Goal: Task Accomplishment & Management: Use online tool/utility

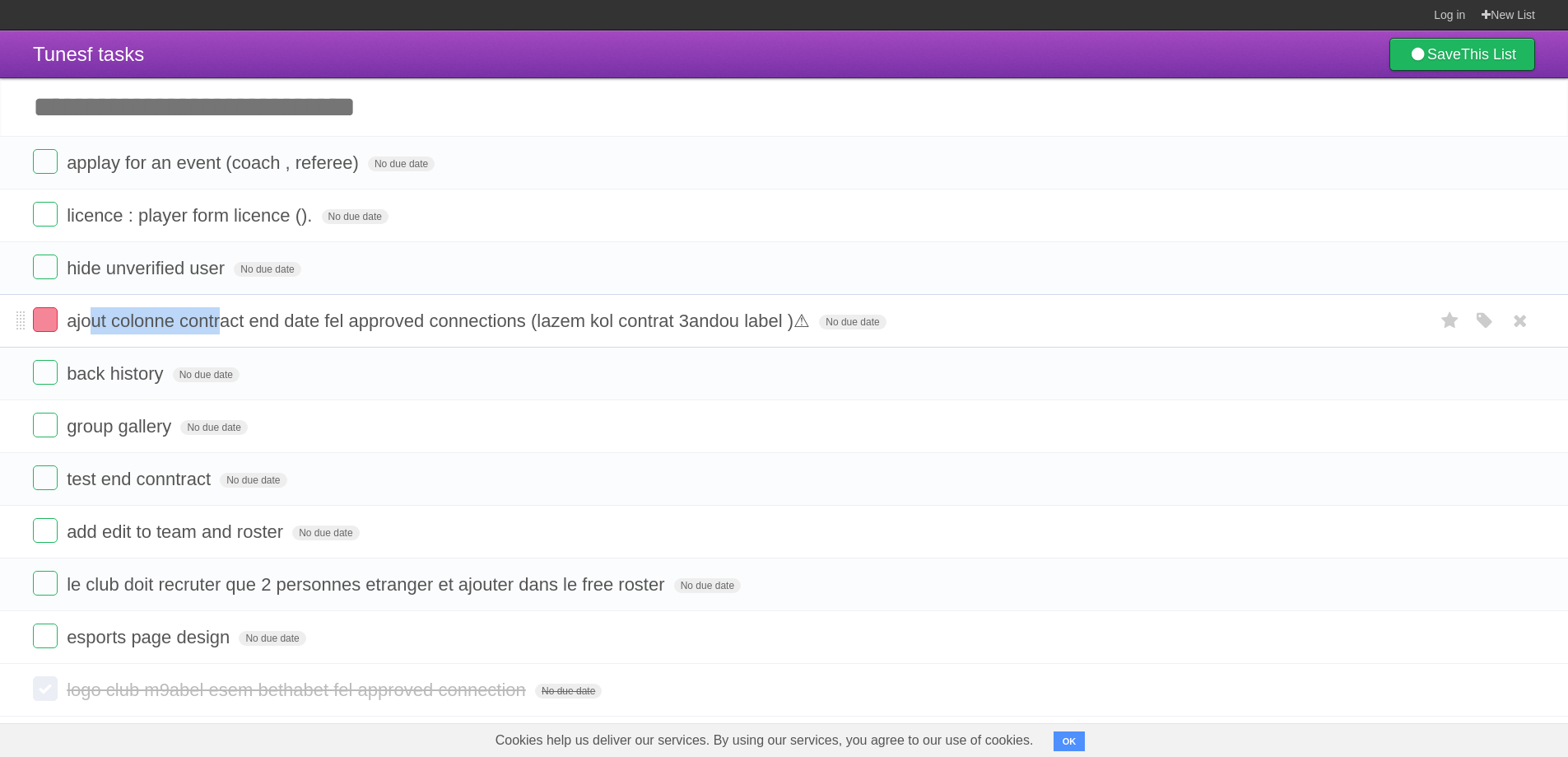
click at [222, 310] on form "ajout colonne contract end date fel approved connections (lazem kol contrat 3an…" at bounding box center [784, 320] width 1502 height 27
click at [310, 316] on span "ajout colonne contract end date fel approved connections (lazem kol contrat 3an…" at bounding box center [440, 320] width 747 height 20
click at [221, 333] on form "ajout colonne contract end date fel approved connections (lazem kol contrat 3an…" at bounding box center [784, 320] width 1502 height 27
drag, startPoint x: 68, startPoint y: 374, endPoint x: 171, endPoint y: 363, distance: 103.6
click at [171, 363] on form "back history No due date White Red Blue Green Purple Orange" at bounding box center [784, 373] width 1502 height 27
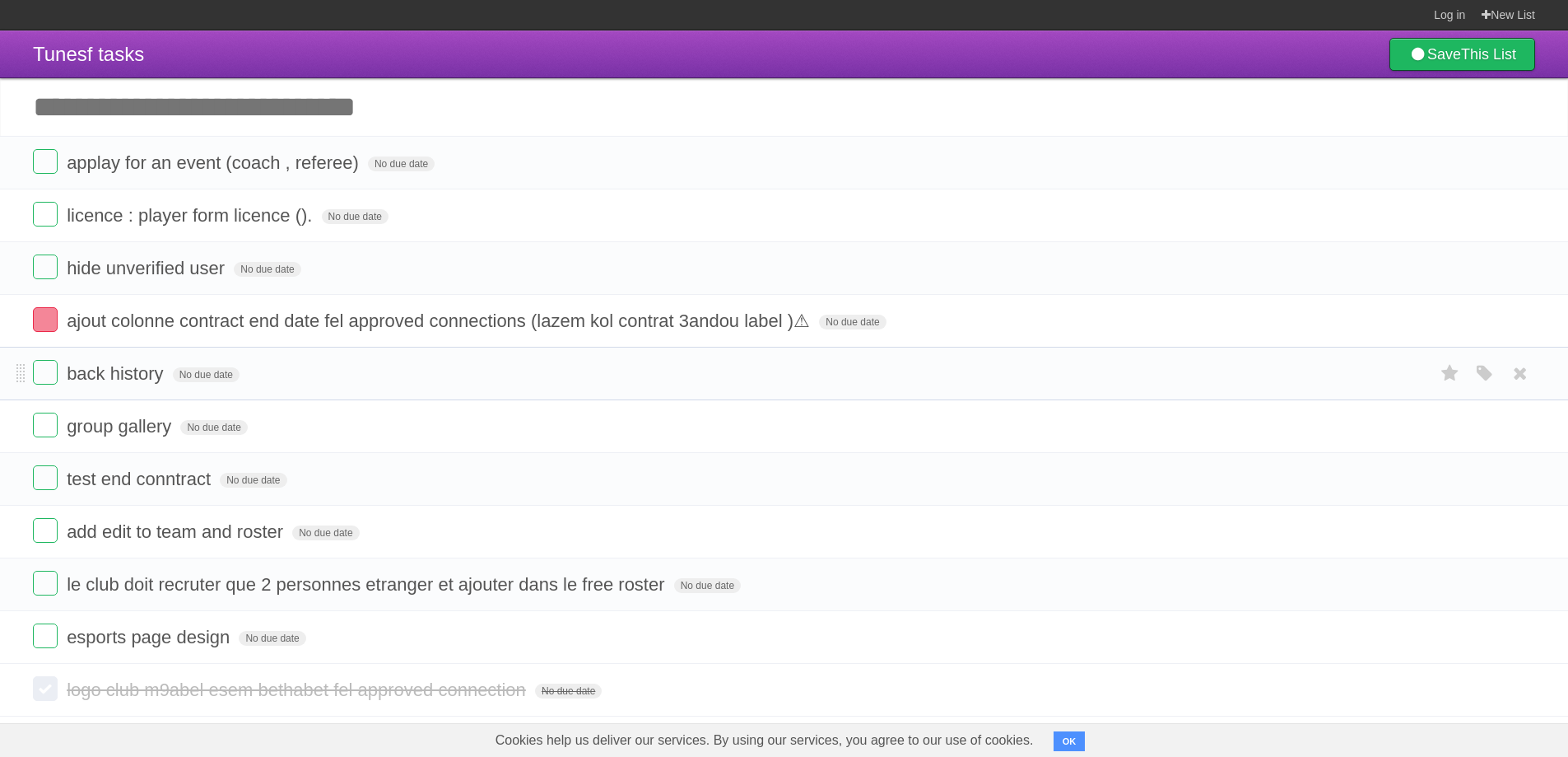
click at [501, 372] on form "back history No due date White Red Blue Green Purple Orange" at bounding box center [784, 373] width 1502 height 27
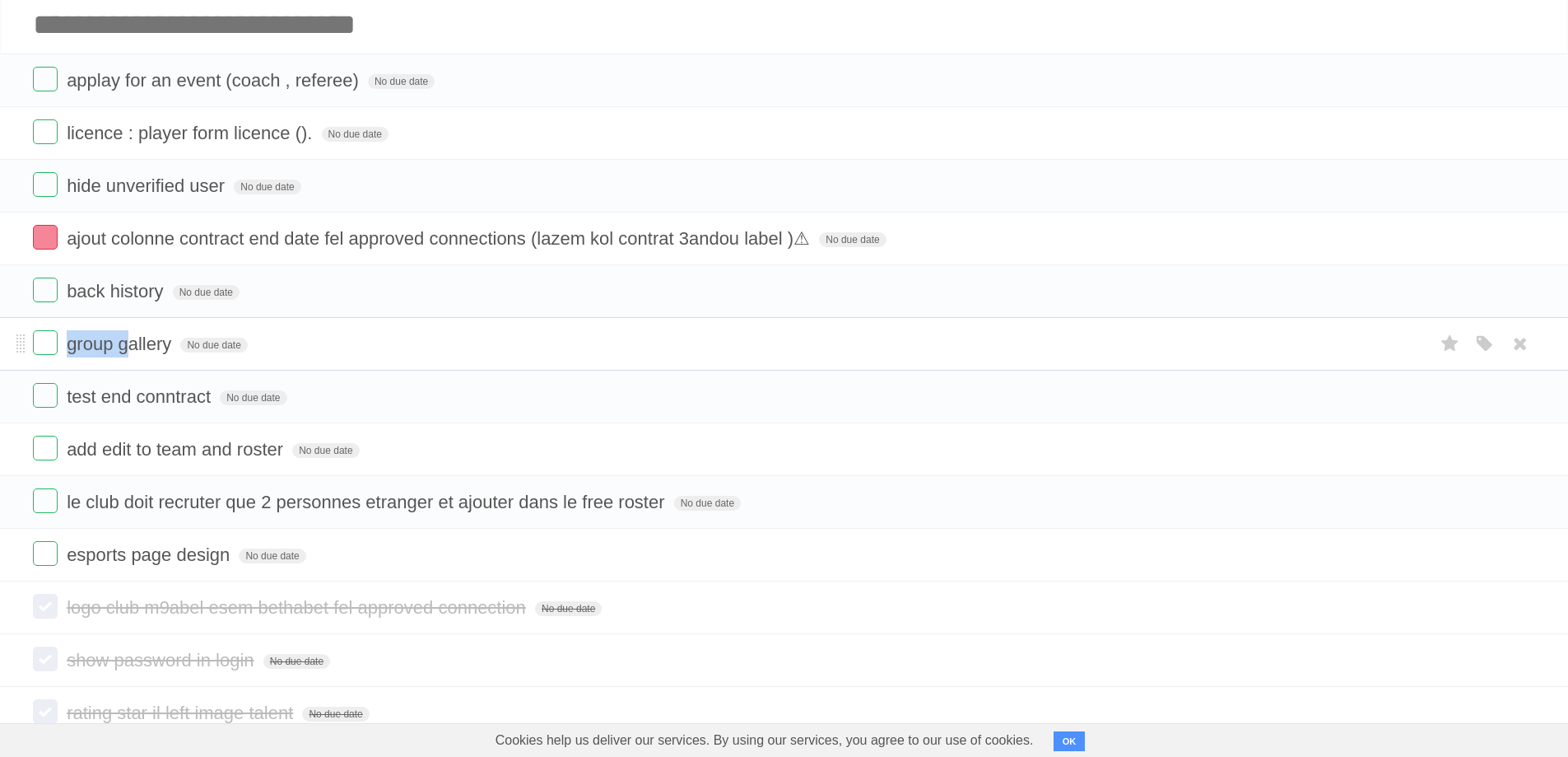
drag, startPoint x: 67, startPoint y: 357, endPoint x: 219, endPoint y: 366, distance: 152.3
click at [142, 357] on form "group gallery No due date White Red Blue Green Purple Orange" at bounding box center [784, 344] width 1502 height 27
click at [427, 353] on form "group gallery No due date White Red Blue Green Purple Orange" at bounding box center [784, 344] width 1502 height 27
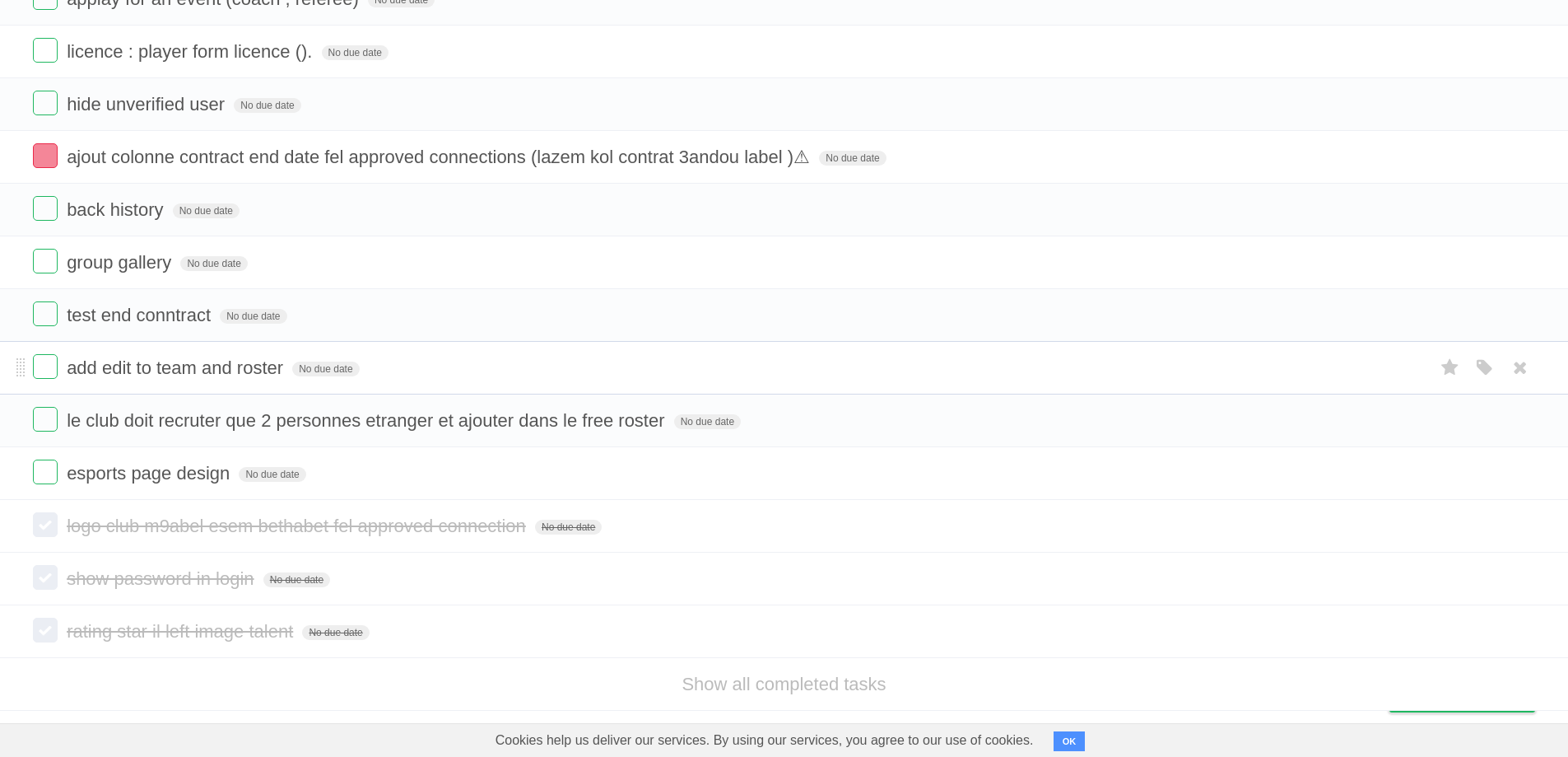
scroll to position [165, 0]
drag, startPoint x: 66, startPoint y: 315, endPoint x: 267, endPoint y: 329, distance: 201.5
click at [168, 314] on form "test end conntract No due date White Red Blue Green Purple Orange" at bounding box center [784, 314] width 1502 height 27
click at [501, 331] on li "test end conntract No due date White Red Blue Green Purple Orange" at bounding box center [784, 315] width 1568 height 54
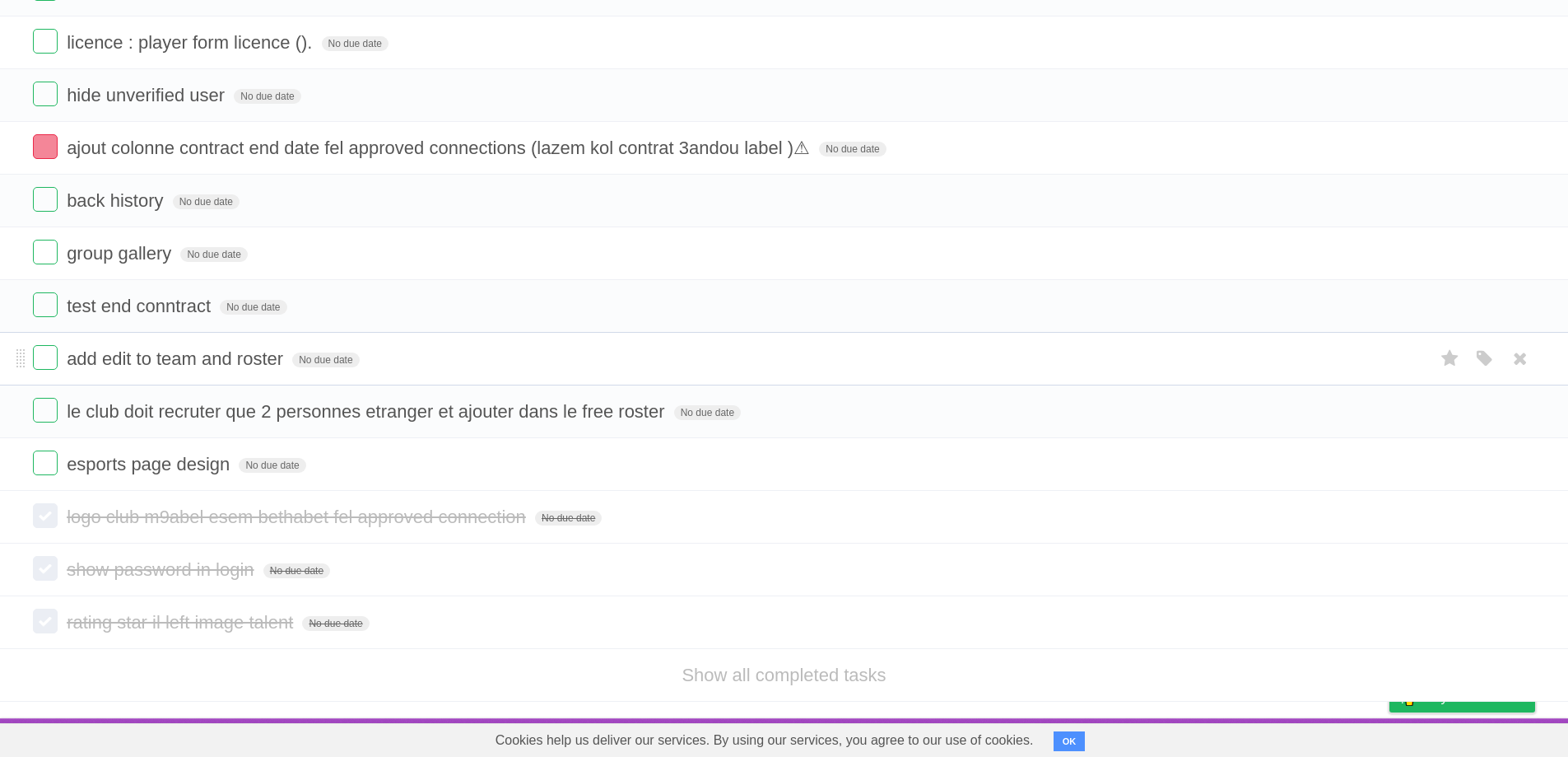
scroll to position [175, 0]
drag, startPoint x: 65, startPoint y: 356, endPoint x: 288, endPoint y: 343, distance: 223.4
click at [288, 343] on li "add edit to team and roster No due date White Red Blue Green Purple Orange" at bounding box center [784, 357] width 1568 height 54
click at [622, 337] on li "add edit to team and roster No due date White Red Blue Green Purple Orange" at bounding box center [784, 357] width 1568 height 54
drag, startPoint x: 68, startPoint y: 415, endPoint x: 674, endPoint y: 422, distance: 606.0
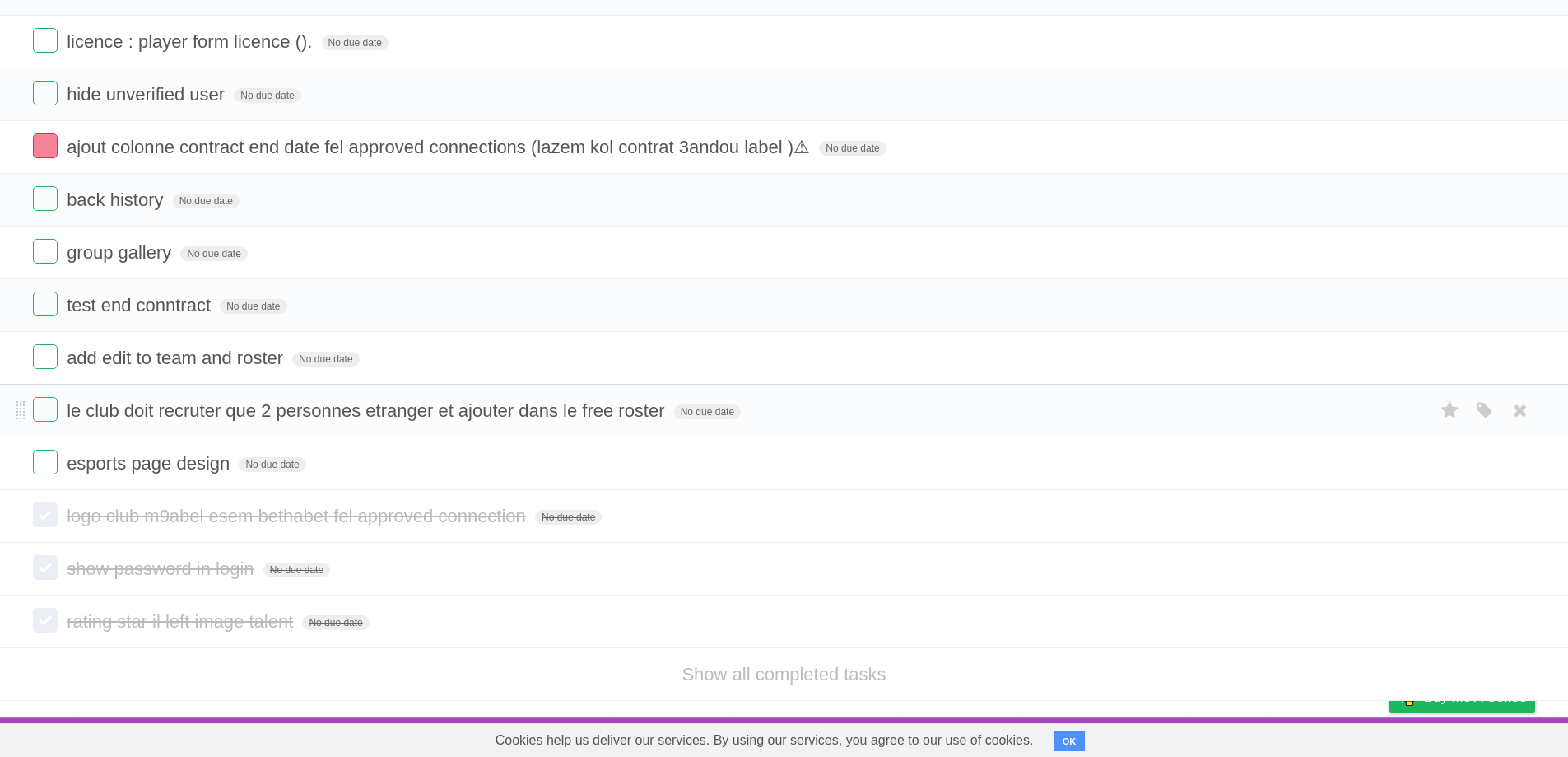
click at [674, 422] on form "le club doit recruter que 2 personnes etranger et ajouter dans le free roster N…" at bounding box center [784, 410] width 1502 height 27
click at [162, 415] on span "le club doit recruter que 2 personnes etranger et ajouter dans le free roster" at bounding box center [367, 410] width 602 height 20
click at [172, 466] on span "esports page design" at bounding box center [150, 463] width 167 height 20
click at [172, 466] on input "**********" at bounding box center [157, 463] width 182 height 21
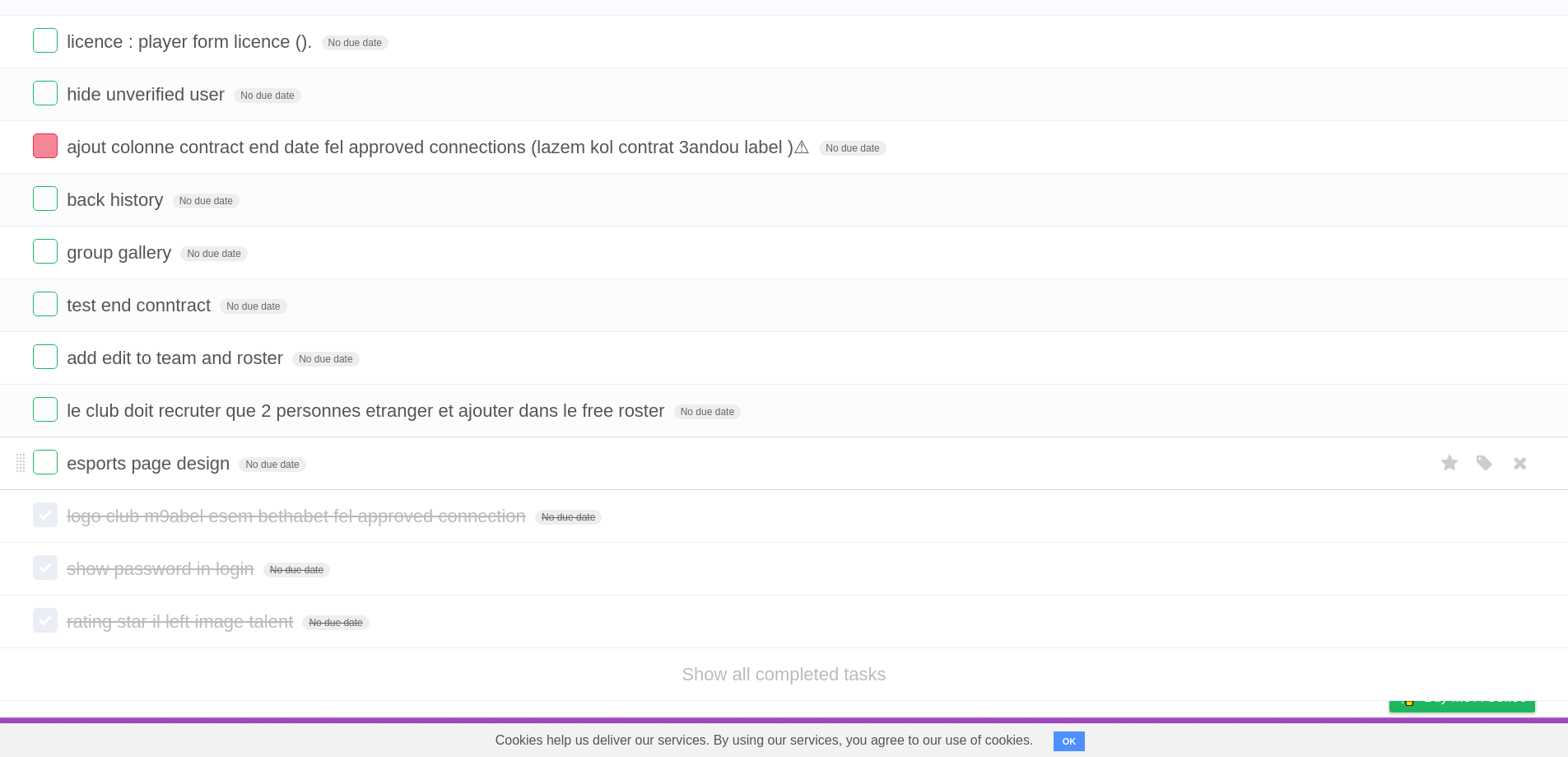
click at [597, 477] on li "esports page design No due date White Red Blue Green Purple Orange" at bounding box center [784, 463] width 1568 height 54
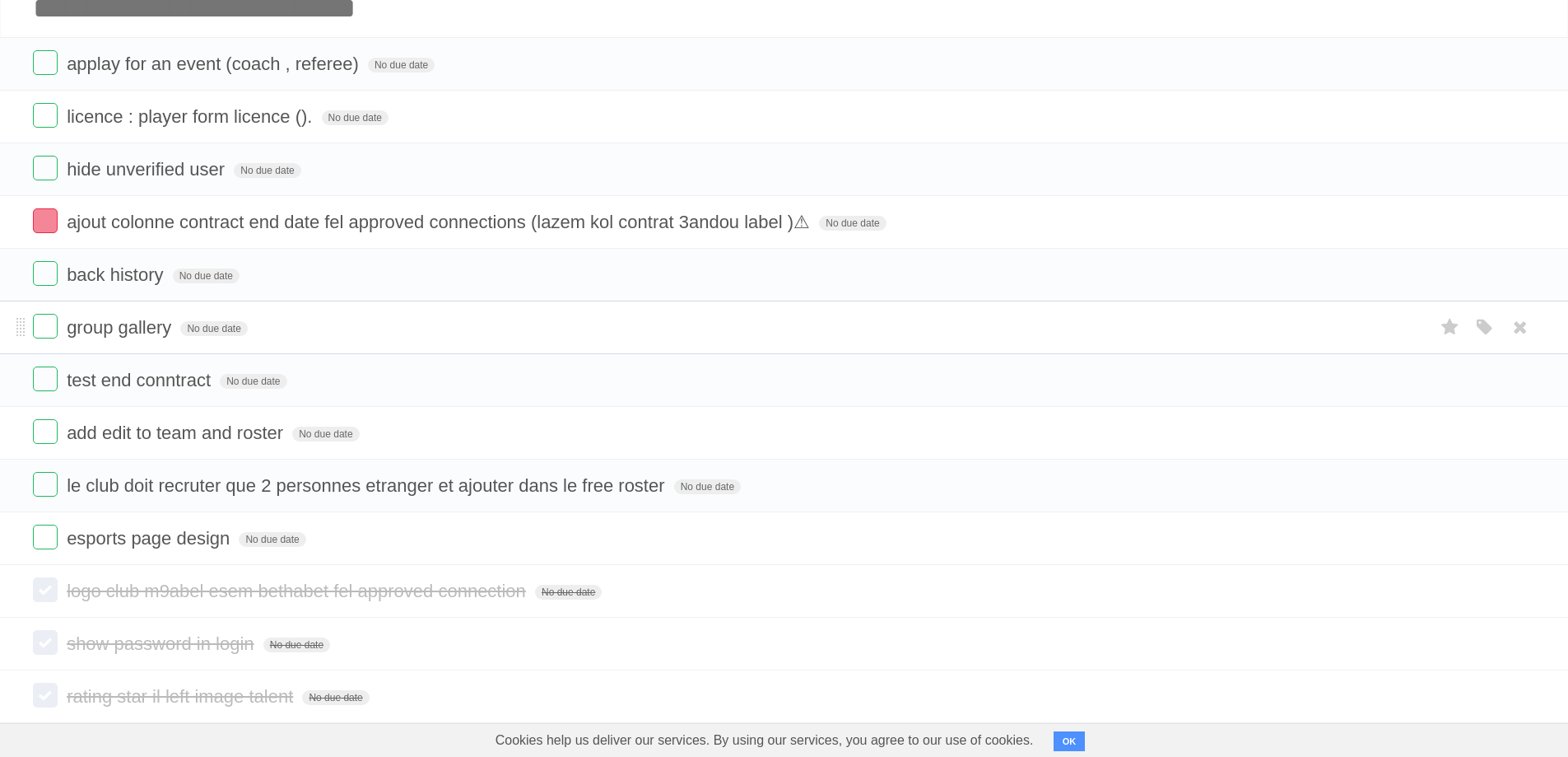
scroll to position [0, 0]
